Goal: Transaction & Acquisition: Purchase product/service

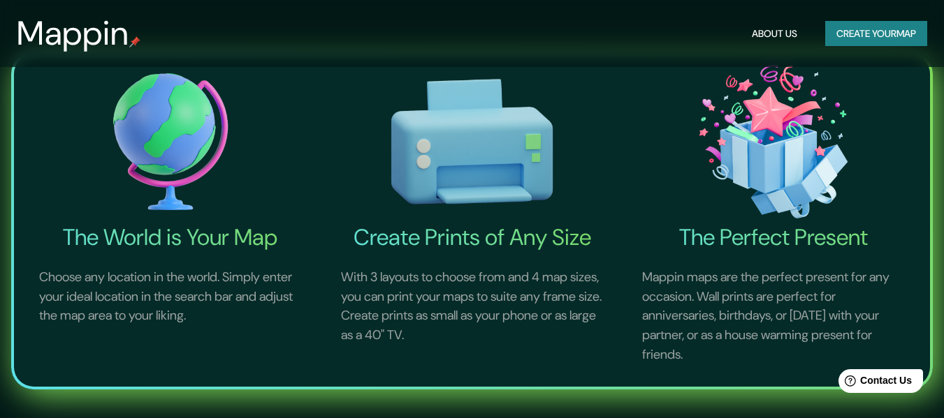
scroll to position [419, 0]
click at [874, 34] on button "Create your map" at bounding box center [876, 34] width 102 height 26
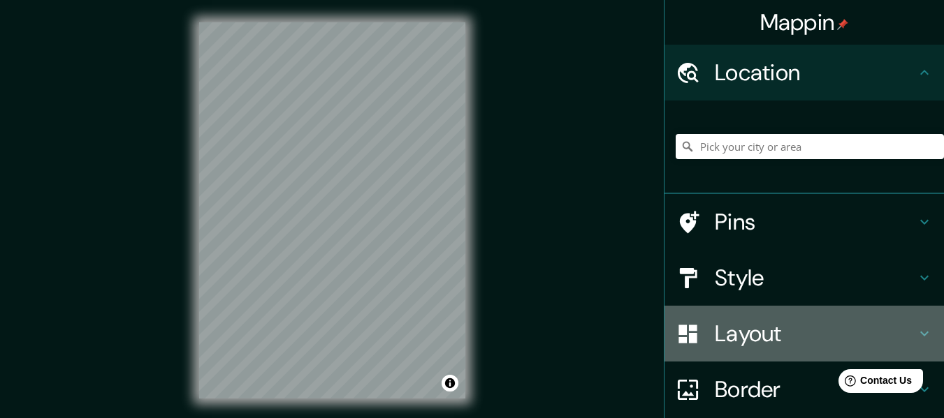
click at [810, 333] on h4 "Layout" at bounding box center [815, 334] width 201 height 28
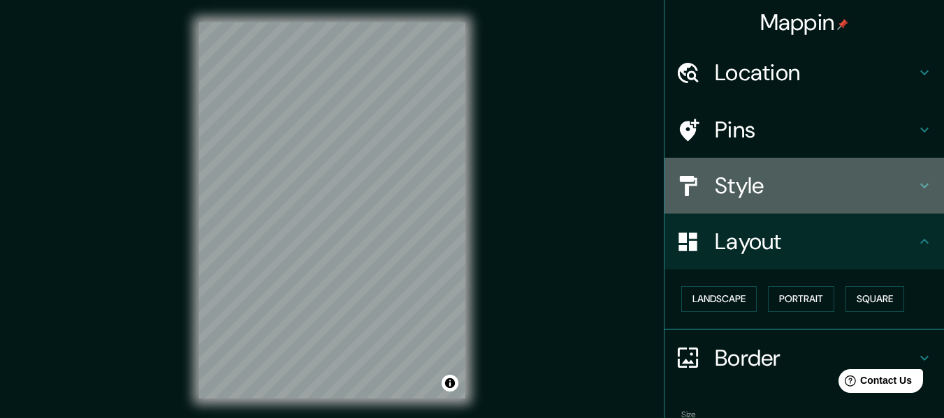
click at [802, 187] on h4 "Style" at bounding box center [815, 186] width 201 height 28
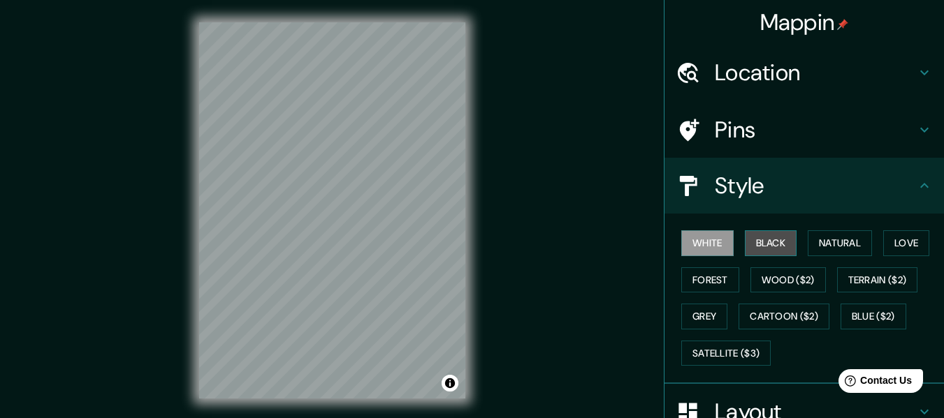
click at [767, 249] on button "Black" at bounding box center [771, 244] width 52 height 26
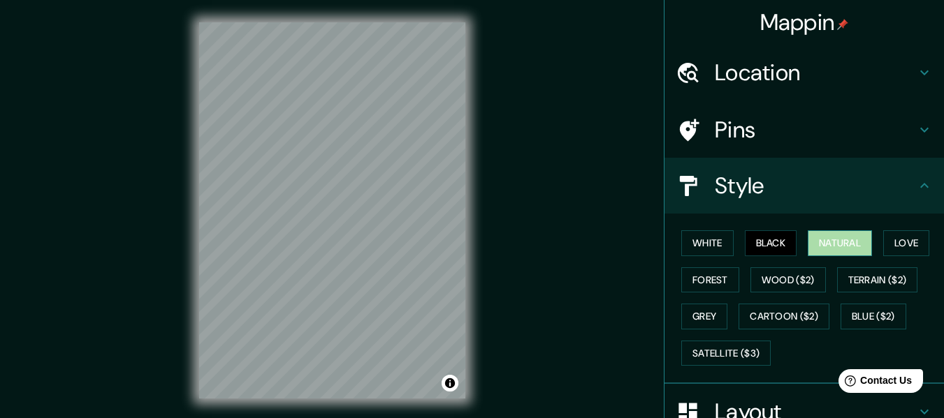
click at [841, 247] on button "Natural" at bounding box center [840, 244] width 64 height 26
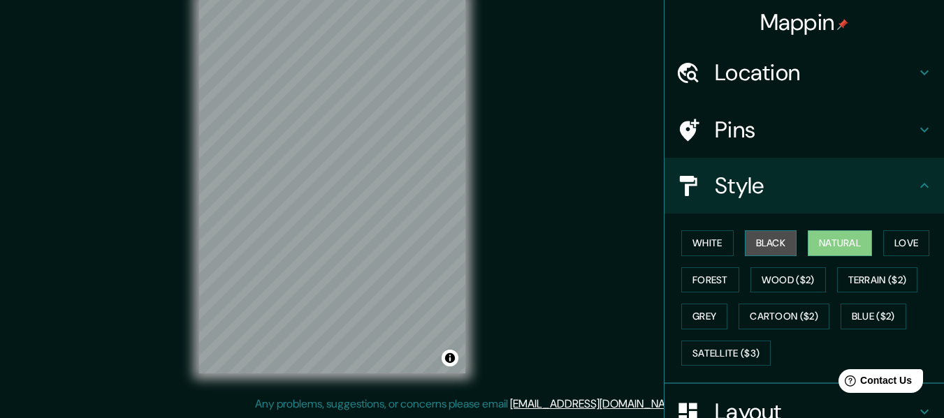
click at [761, 247] on button "Black" at bounding box center [771, 244] width 52 height 26
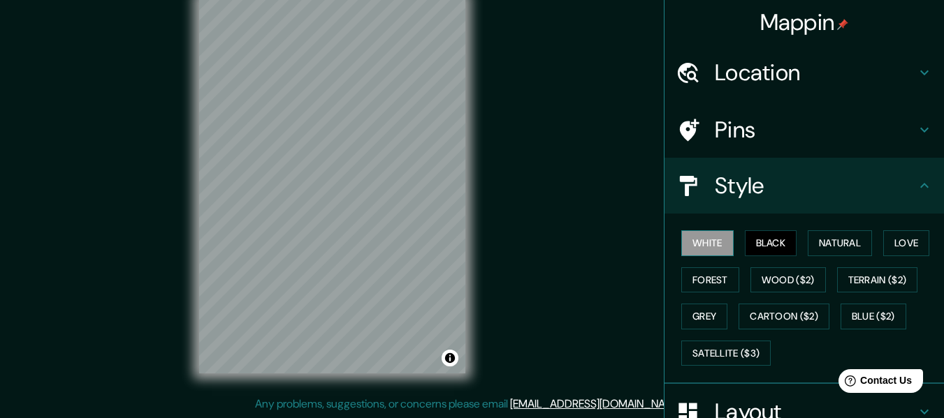
click at [699, 244] on button "White" at bounding box center [707, 244] width 52 height 26
click at [771, 283] on button "Wood ($2)" at bounding box center [787, 281] width 75 height 26
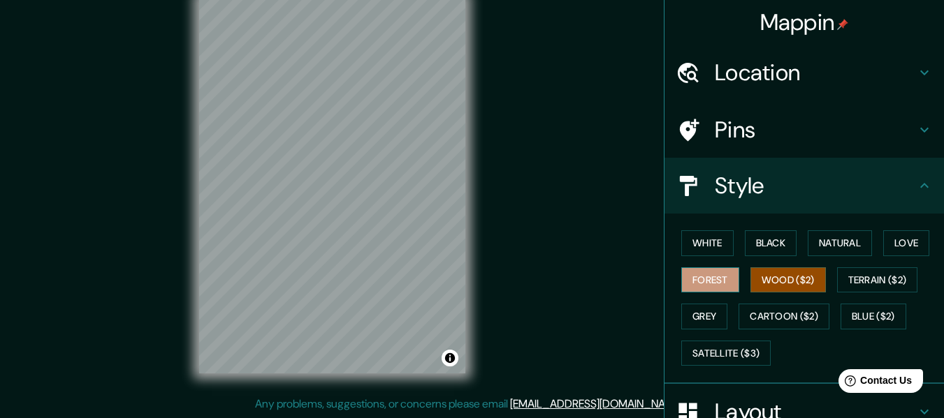
click at [709, 275] on button "Forest" at bounding box center [710, 281] width 58 height 26
click at [831, 65] on h4 "Location" at bounding box center [815, 73] width 201 height 28
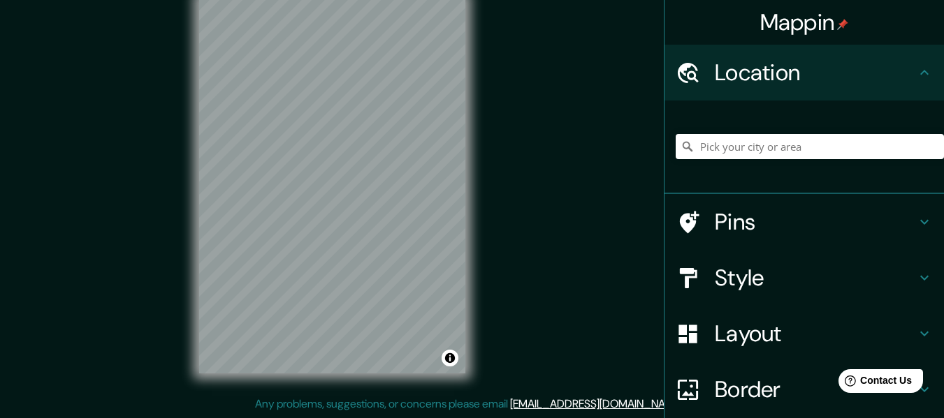
click at [800, 217] on h4 "Pins" at bounding box center [815, 222] width 201 height 28
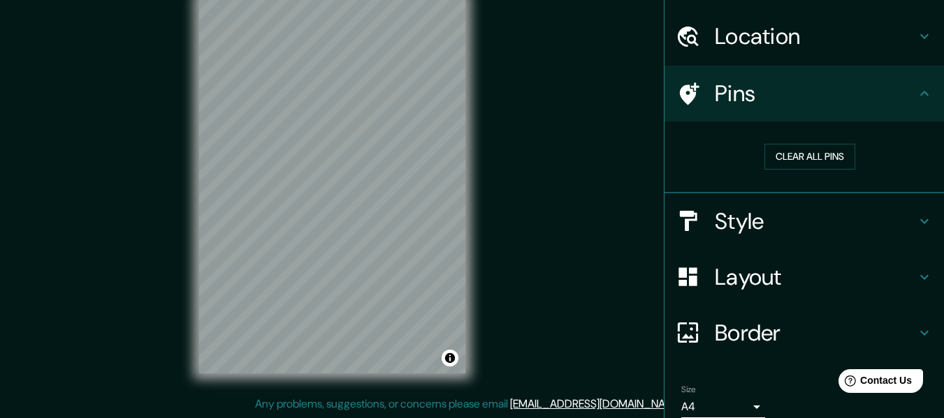
scroll to position [95, 0]
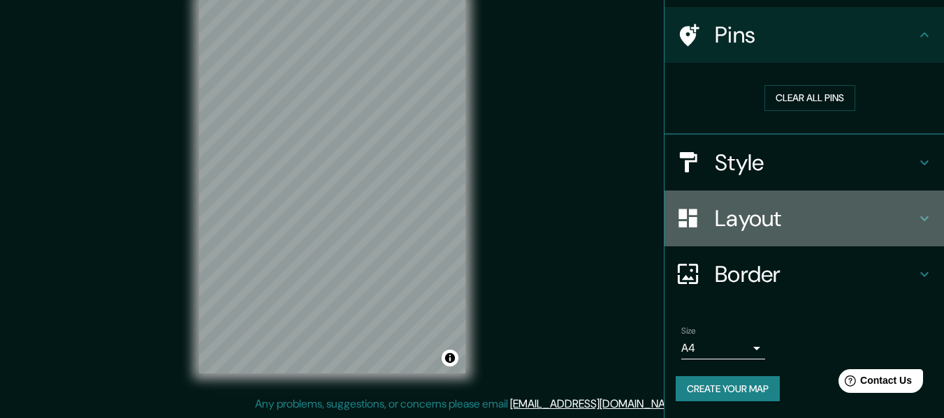
click at [760, 224] on h4 "Layout" at bounding box center [815, 219] width 201 height 28
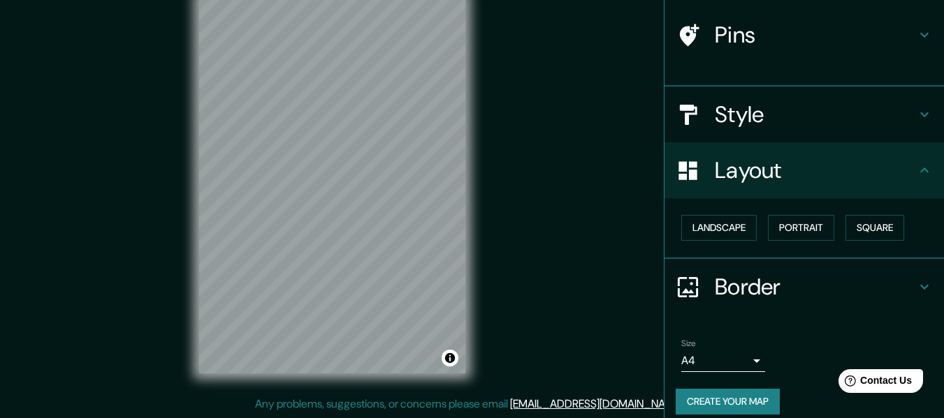
scroll to position [84, 0]
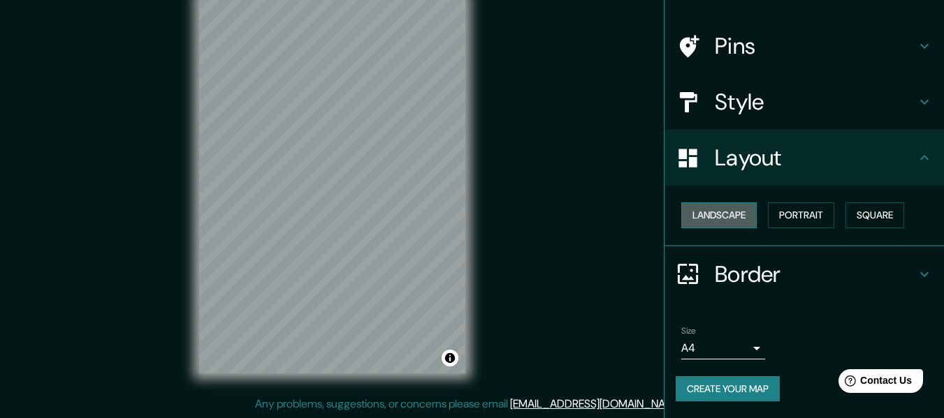
click at [722, 217] on button "Landscape" at bounding box center [718, 216] width 75 height 26
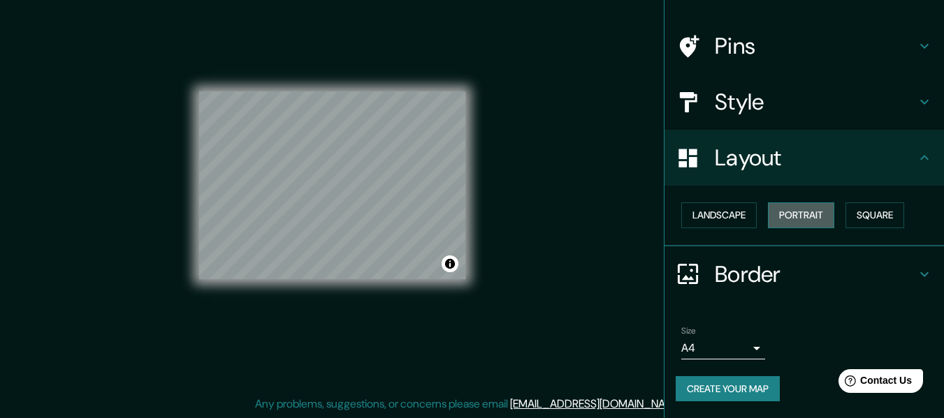
click at [780, 217] on button "Portrait" at bounding box center [801, 216] width 66 height 26
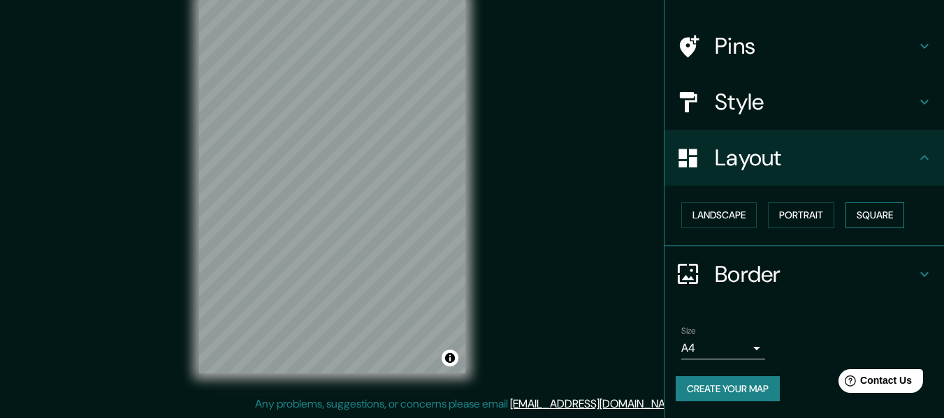
click at [866, 217] on button "Square" at bounding box center [874, 216] width 59 height 26
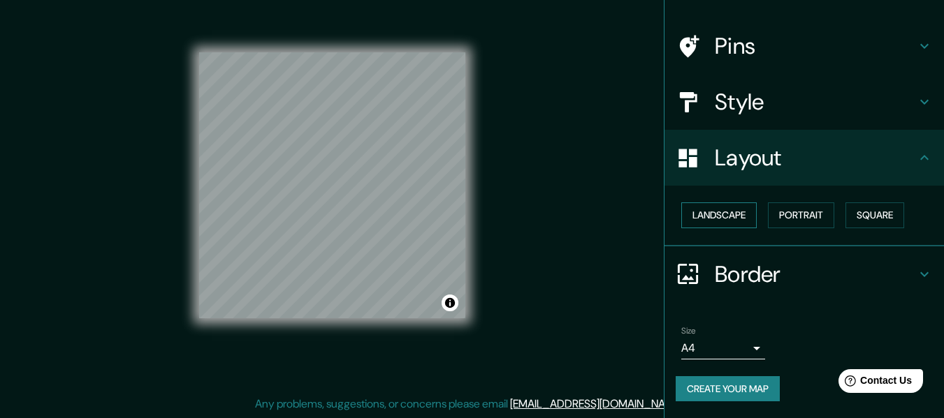
click at [725, 220] on button "Landscape" at bounding box center [718, 216] width 75 height 26
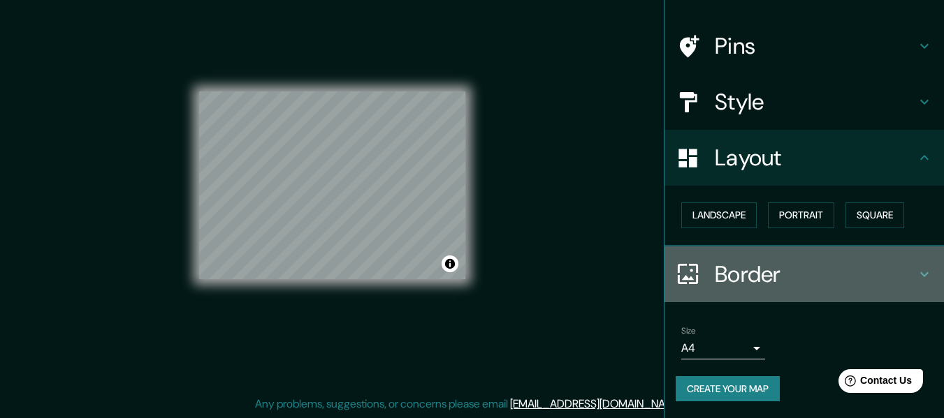
click at [677, 272] on icon at bounding box center [688, 274] width 24 height 24
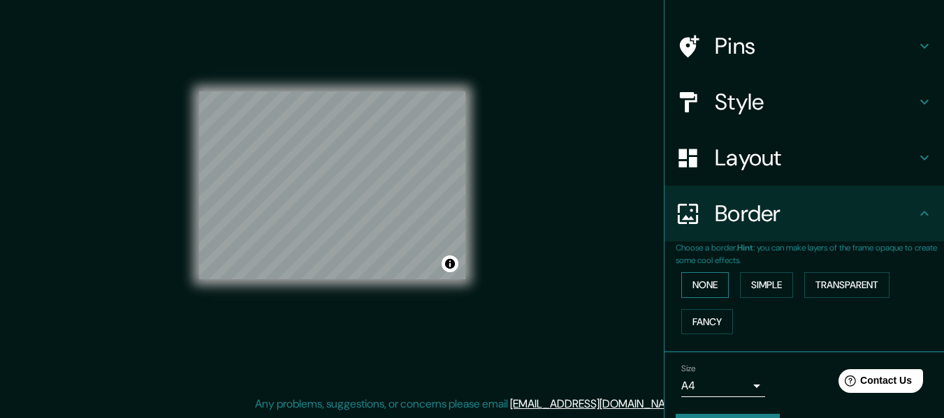
click at [701, 285] on button "None" at bounding box center [705, 285] width 48 height 26
click at [754, 282] on button "Simple" at bounding box center [766, 285] width 53 height 26
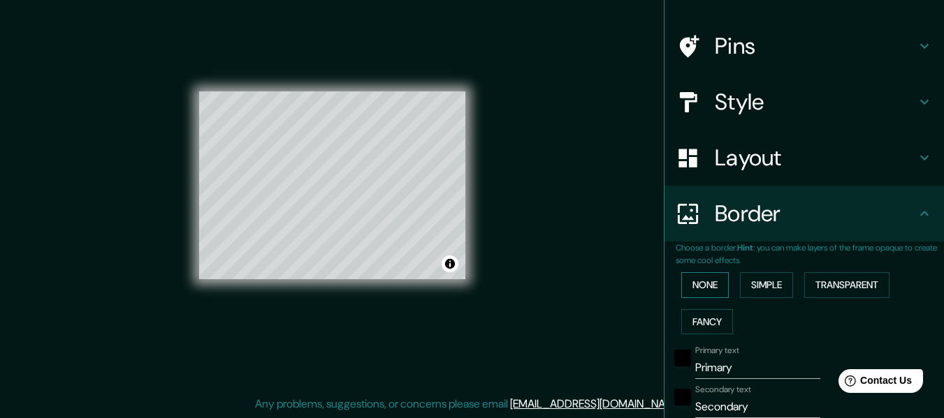
click at [703, 282] on button "None" at bounding box center [705, 285] width 48 height 26
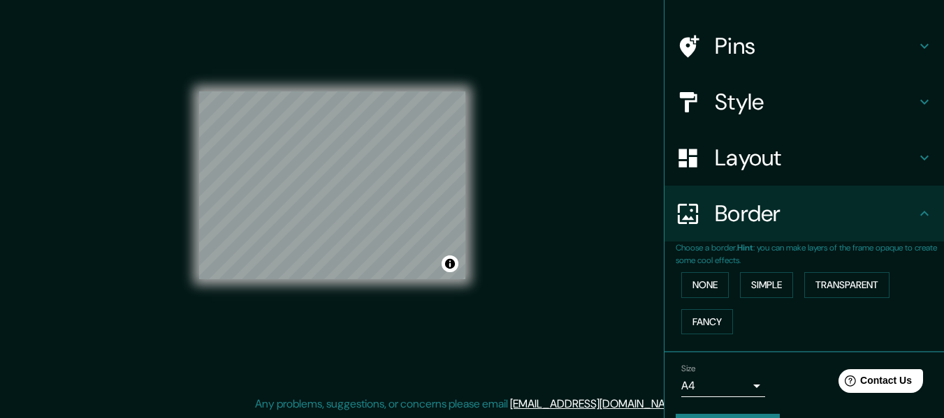
click at [734, 162] on h4 "Layout" at bounding box center [815, 158] width 201 height 28
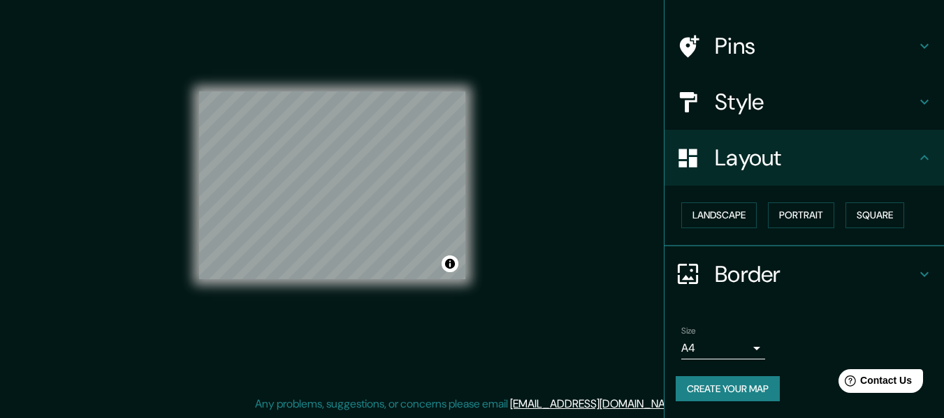
click at [743, 353] on body "Mappin Location Pins Style Layout Landscape Portrait Square Border Choose a bor…" at bounding box center [472, 184] width 944 height 418
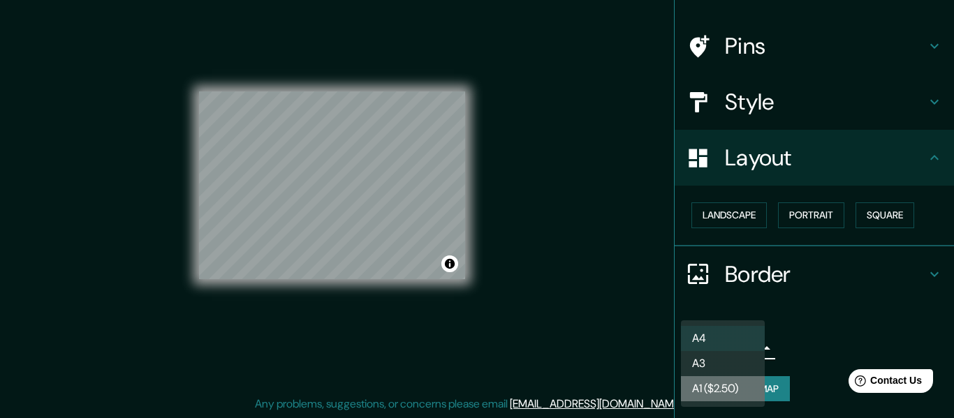
click at [707, 391] on li "A1 ($2.50)" at bounding box center [723, 389] width 84 height 25
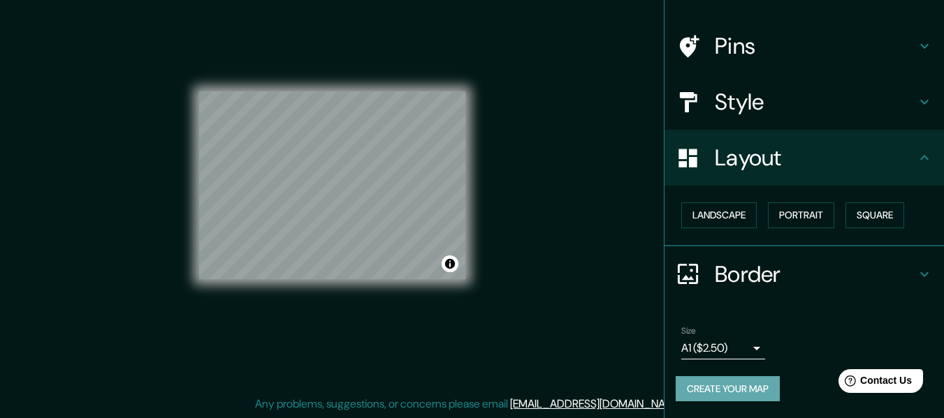
click at [725, 389] on button "Create your map" at bounding box center [728, 390] width 104 height 26
click at [731, 344] on body "Mappin Location Pins Style Layout Landscape Portrait Square Border Choose a bor…" at bounding box center [472, 184] width 944 height 418
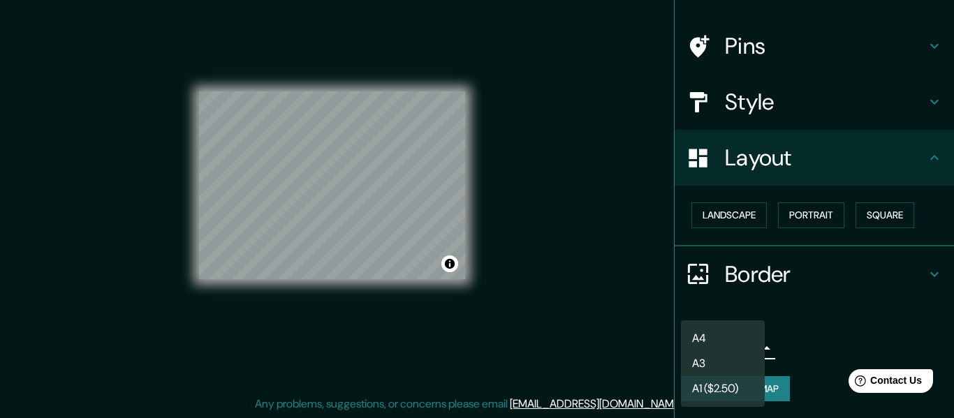
click at [708, 340] on li "A4" at bounding box center [723, 338] width 84 height 25
type input "single"
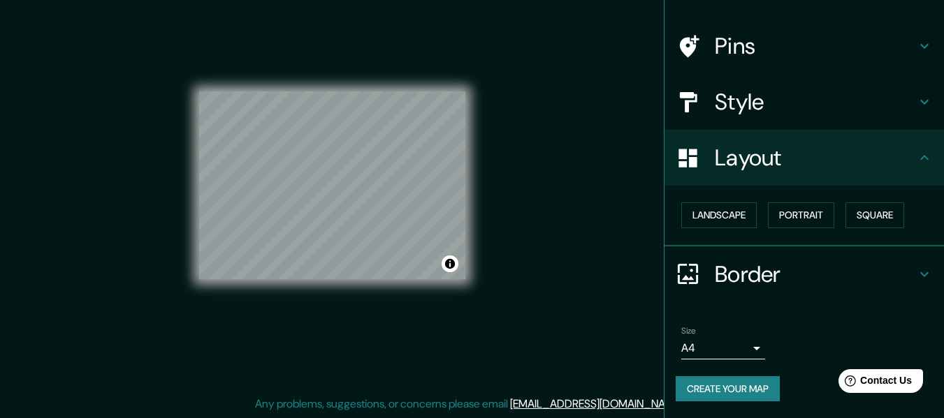
click at [341, 289] on div "© Mapbox © OpenStreetMap Improve this map" at bounding box center [332, 185] width 266 height 377
